Goal: Task Accomplishment & Management: Manage account settings

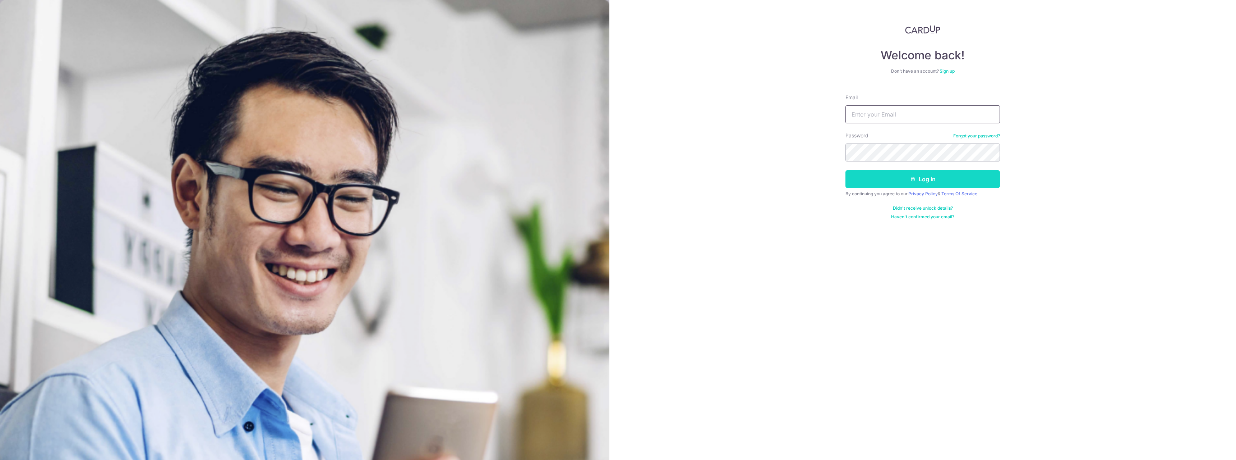
type input "Nailhop@gmail.com"
click at [902, 173] on button "Log in" at bounding box center [923, 179] width 155 height 18
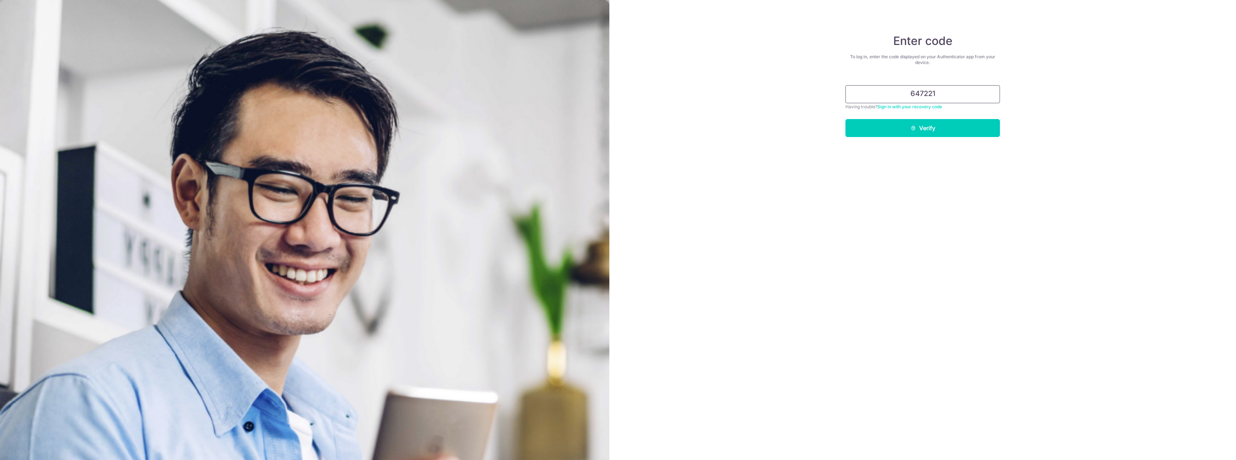
type input "647221"
click at [846, 119] on button "Verify" at bounding box center [923, 128] width 155 height 18
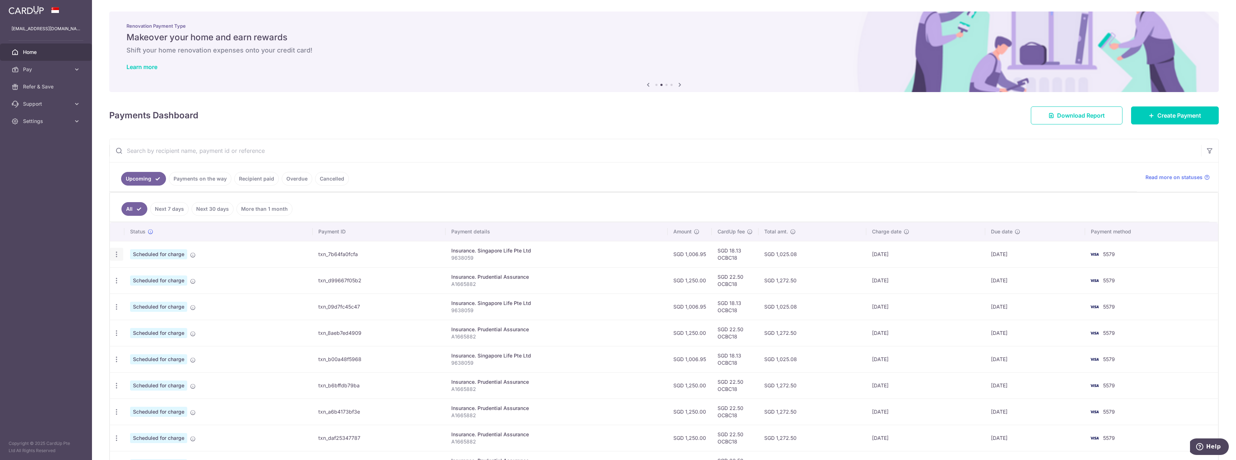
click at [118, 254] on icon "button" at bounding box center [117, 254] width 8 height 8
click at [139, 288] on span "Cancel payment" at bounding box center [155, 291] width 48 height 9
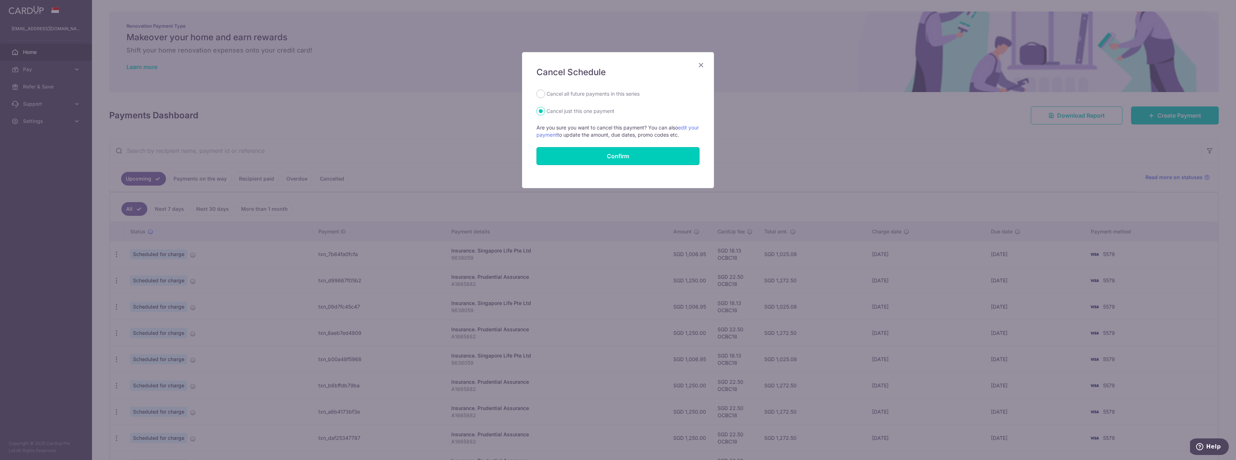
drag, startPoint x: 604, startPoint y: 157, endPoint x: 606, endPoint y: 107, distance: 50.7
click at [606, 110] on form "Cancel all future payments in this series Cancel just this one payment Are you …" at bounding box center [618, 126] width 163 height 75
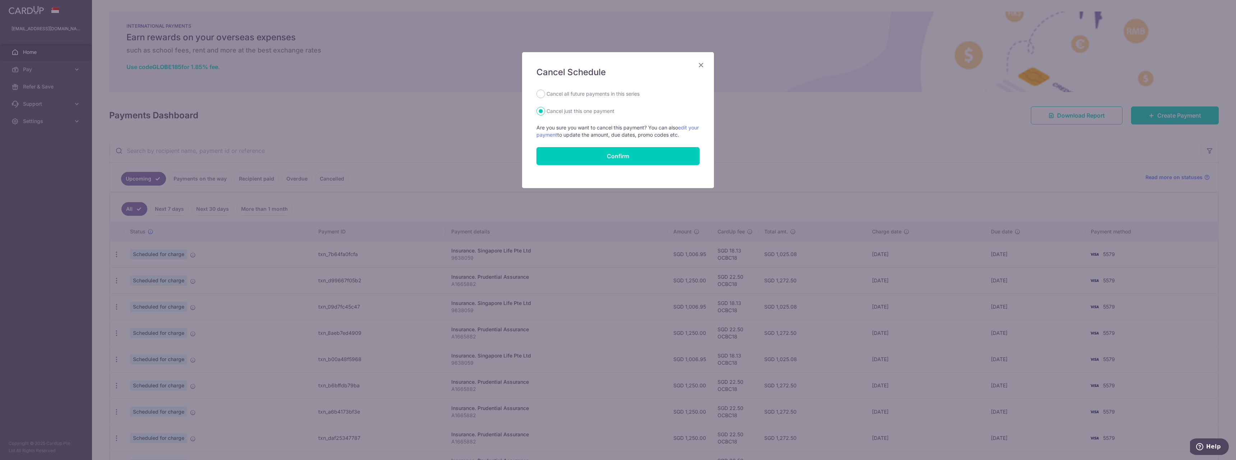
click at [582, 93] on label "Cancel all future payments in this series" at bounding box center [593, 93] width 93 height 9
click at [545, 93] on input "Cancel all future payments in this series" at bounding box center [541, 93] width 9 height 9
radio input "true"
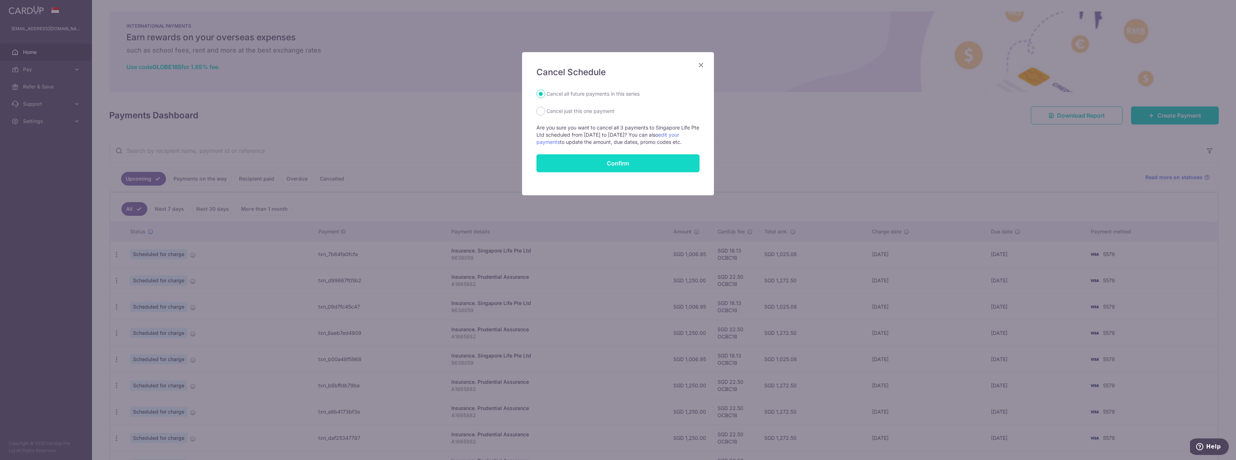
click at [601, 158] on button "Confirm" at bounding box center [618, 163] width 163 height 18
